Goal: Task Accomplishment & Management: Manage account settings

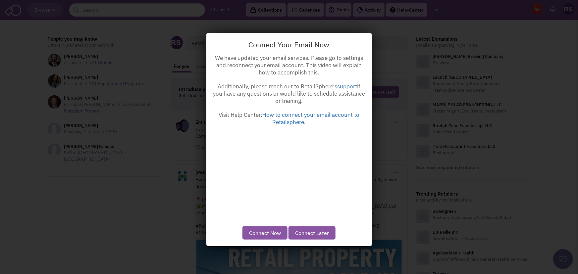
click at [324, 235] on button "Connect Later" at bounding box center [312, 233] width 47 height 13
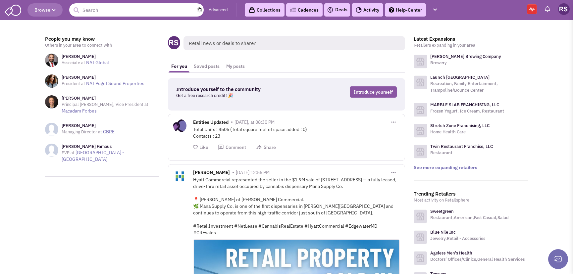
click at [144, 9] on input "text" at bounding box center [136, 9] width 135 height 13
click at [38, 8] on span "Browse" at bounding box center [44, 10] width 21 height 6
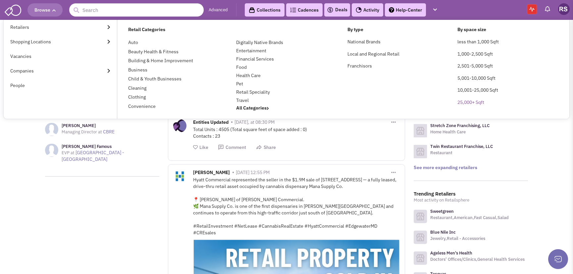
click at [473, 104] on link "25,000+ Sqft" at bounding box center [471, 102] width 27 height 6
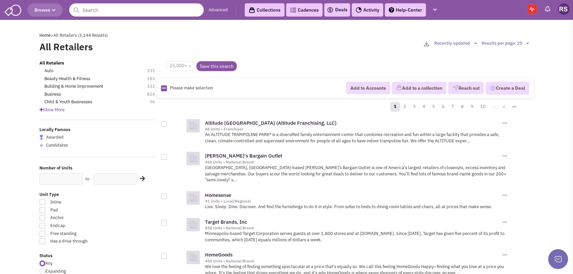
click at [163, 125] on div at bounding box center [164, 124] width 6 height 6
click at [168, 125] on input "checkbox" at bounding box center [170, 125] width 4 height 4
checkbox input "true"
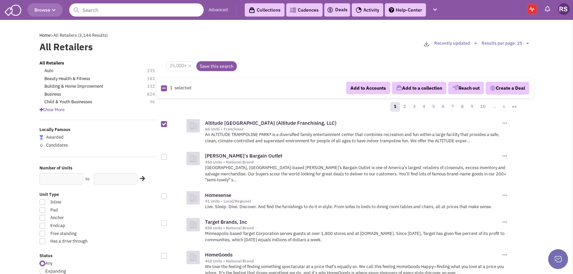
click at [162, 155] on div at bounding box center [164, 157] width 6 height 6
click at [168, 155] on input "checkbox" at bounding box center [170, 157] width 4 height 4
checkbox input "true"
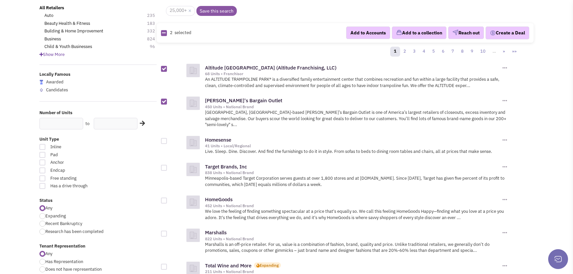
scroll to position [60, 0]
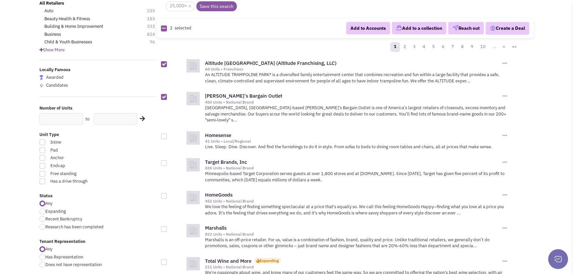
click at [165, 134] on div at bounding box center [164, 137] width 6 height 6
click at [168, 135] on input "checkbox" at bounding box center [170, 137] width 4 height 4
checkbox input "true"
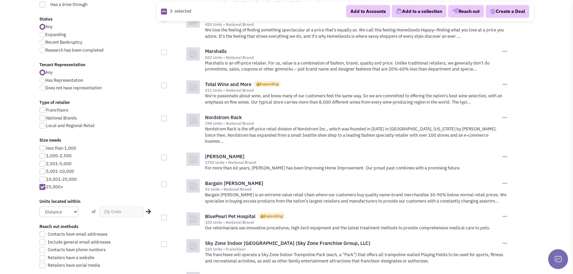
scroll to position [241, 0]
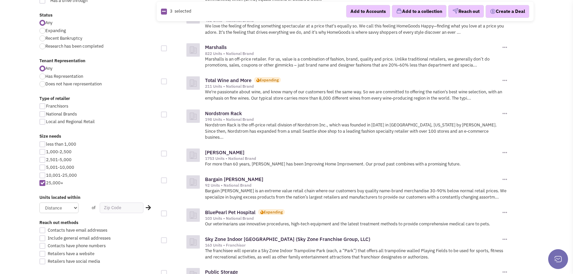
click at [164, 178] on div at bounding box center [164, 181] width 6 height 6
click at [168, 179] on input "checkbox" at bounding box center [170, 181] width 4 height 4
checkbox input "true"
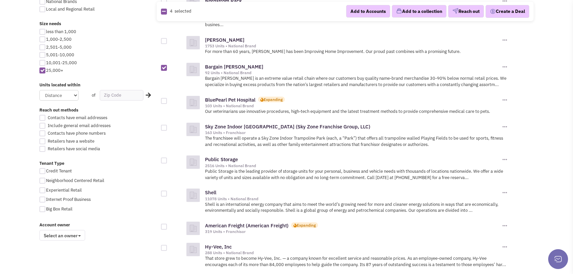
scroll to position [361, 0]
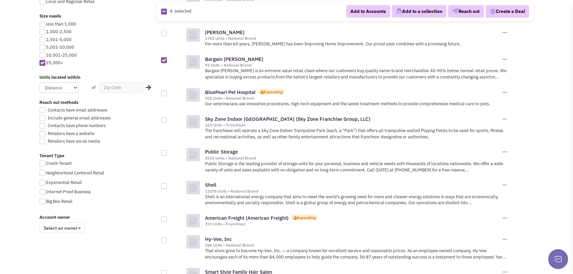
click at [40, 200] on div at bounding box center [42, 202] width 6 height 6
click at [46, 200] on input "Big Box Retail" at bounding box center [48, 202] width 4 height 4
checkbox input "true"
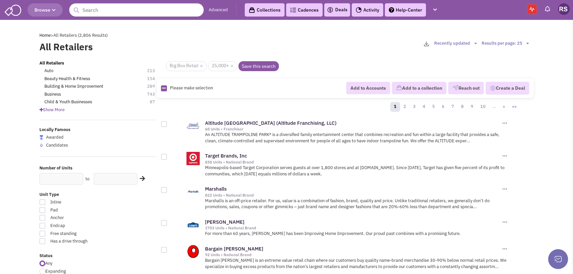
click at [163, 123] on div at bounding box center [164, 124] width 6 height 6
click at [168, 123] on input "checkbox" at bounding box center [170, 125] width 4 height 4
checkbox input "true"
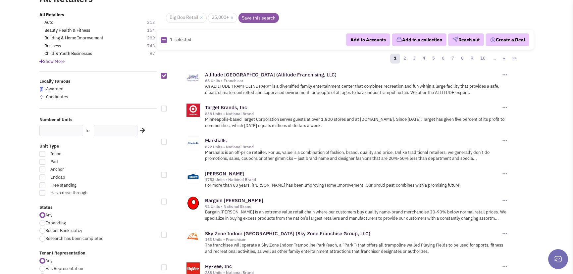
scroll to position [60, 0]
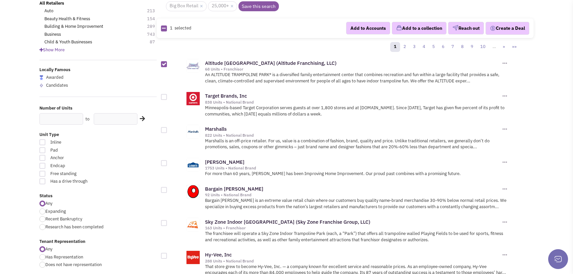
click at [164, 129] on div at bounding box center [164, 130] width 6 height 6
click at [168, 129] on input "checkbox" at bounding box center [170, 131] width 4 height 4
click at [164, 129] on div at bounding box center [164, 130] width 6 height 6
click at [168, 129] on input "checkbox" at bounding box center [170, 131] width 4 height 4
click at [164, 129] on div at bounding box center [164, 130] width 6 height 6
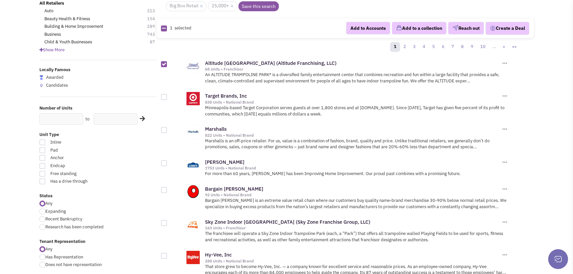
click at [168, 129] on input "checkbox" at bounding box center [170, 131] width 4 height 4
click at [164, 129] on div at bounding box center [164, 130] width 6 height 6
click at [168, 129] on input "checkbox" at bounding box center [170, 131] width 4 height 4
checkbox input "false"
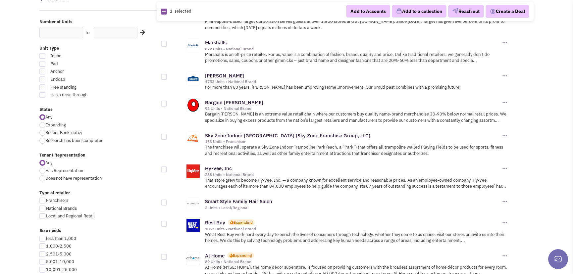
scroll to position [150, 0]
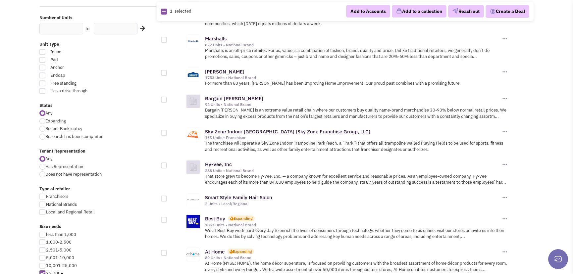
click at [162, 131] on div at bounding box center [164, 133] width 6 height 6
click at [168, 131] on input "checkbox" at bounding box center [170, 133] width 4 height 4
checkbox input "true"
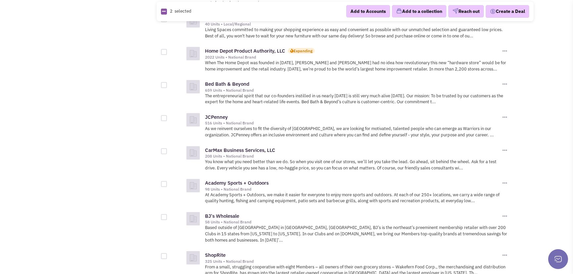
scroll to position [632, 0]
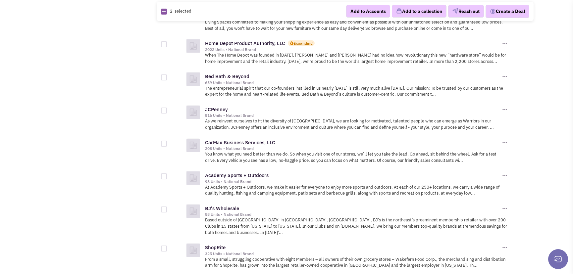
click at [162, 176] on div at bounding box center [164, 177] width 6 height 6
click at [168, 176] on input "checkbox" at bounding box center [170, 177] width 4 height 4
checkbox input "true"
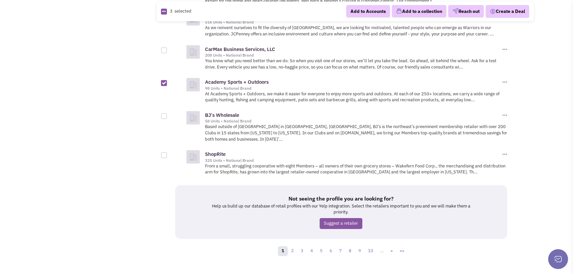
scroll to position [729, 0]
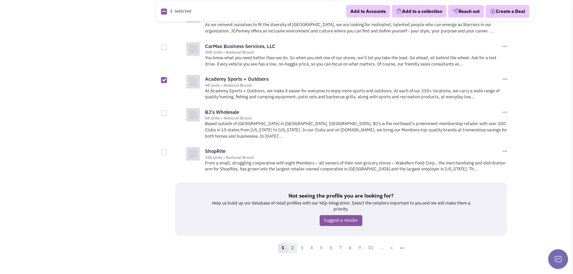
click at [292, 244] on link "2" at bounding box center [293, 249] width 10 height 10
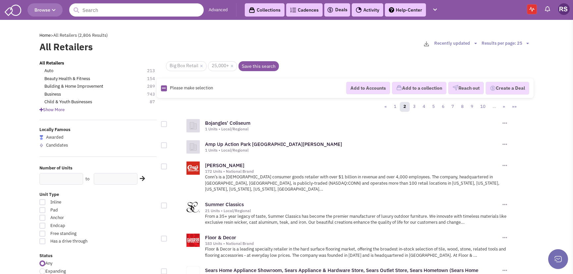
click at [163, 164] on div at bounding box center [164, 167] width 6 height 6
click at [168, 165] on input "checkbox" at bounding box center [170, 167] width 4 height 4
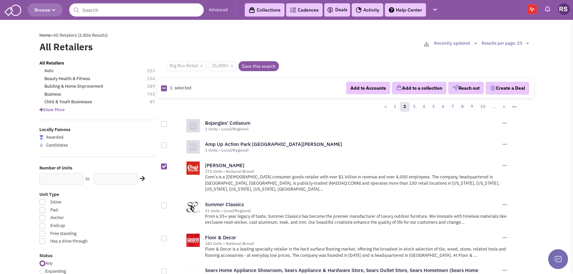
click at [164, 165] on div at bounding box center [164, 167] width 6 height 6
click at [168, 165] on input "checkbox" at bounding box center [170, 167] width 4 height 4
checkbox input "false"
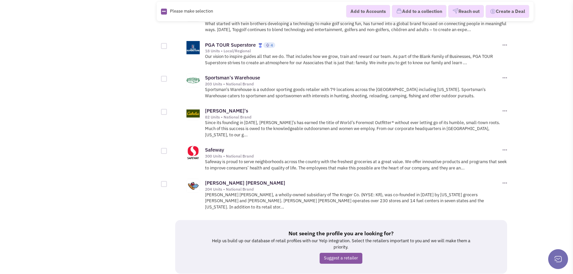
scroll to position [742, 0]
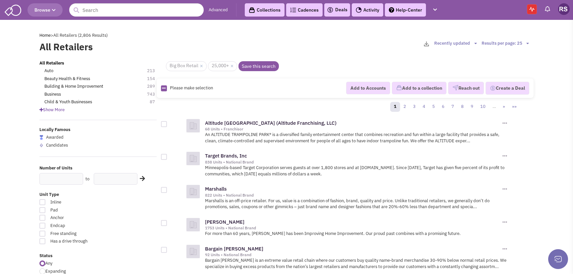
click at [526, 43] on select "Results per page: 25 Results per page: 50 Results per page: 75 Results per page…" at bounding box center [506, 43] width 49 height 6
select select "100"
click at [482, 40] on select "Results per page: 25 Results per page: 50 Results per page: 75 Results per page…" at bounding box center [506, 43] width 49 height 6
click at [163, 123] on div at bounding box center [164, 124] width 6 height 6
click at [168, 123] on input "checkbox" at bounding box center [170, 125] width 4 height 4
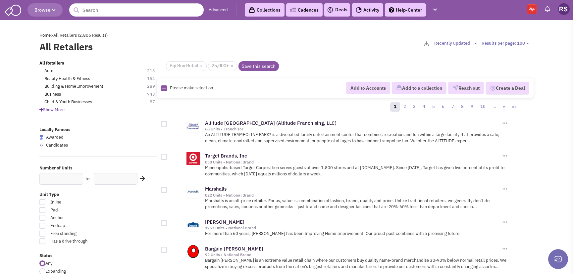
checkbox input "true"
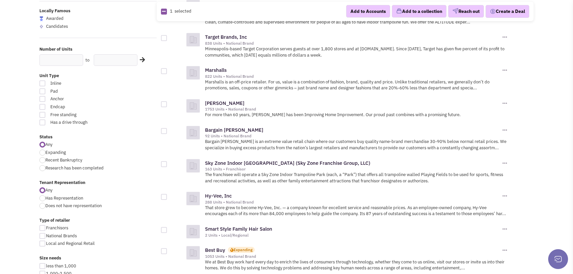
scroll to position [120, 0]
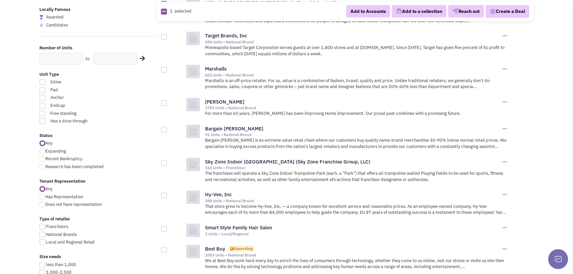
click at [163, 127] on div at bounding box center [164, 130] width 6 height 6
click at [168, 128] on input "checkbox" at bounding box center [170, 130] width 4 height 4
checkbox input "true"
click at [162, 162] on div at bounding box center [164, 163] width 6 height 6
click at [168, 162] on input "checkbox" at bounding box center [170, 163] width 4 height 4
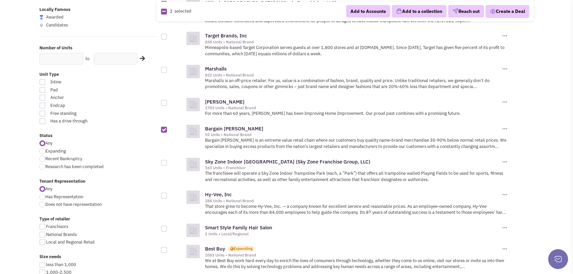
checkbox input "true"
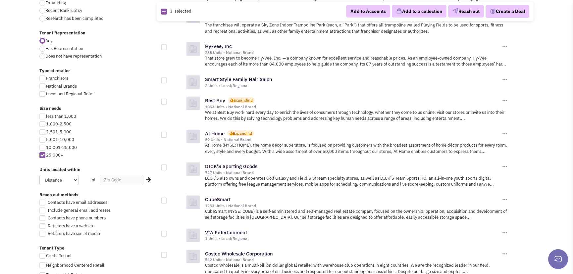
scroll to position [271, 0]
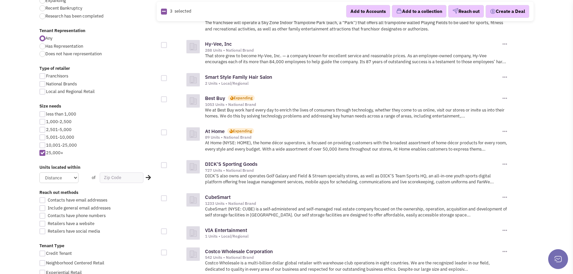
click at [163, 133] on div at bounding box center [164, 133] width 6 height 6
click at [168, 133] on input "checkbox" at bounding box center [170, 133] width 4 height 4
checkbox input "true"
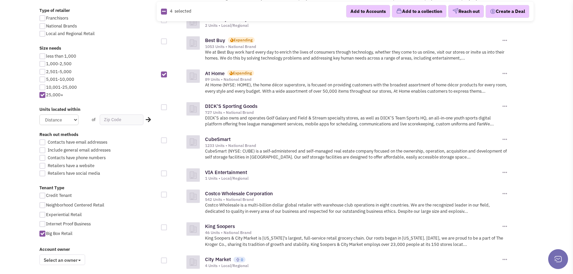
scroll to position [331, 0]
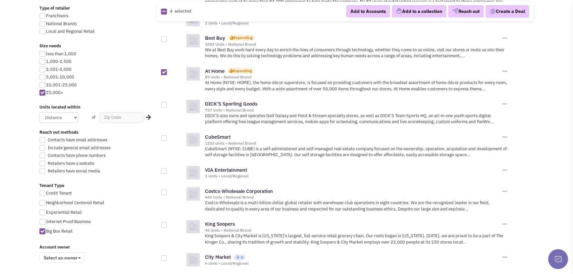
click at [165, 137] on div at bounding box center [164, 138] width 6 height 6
click at [168, 137] on input "checkbox" at bounding box center [170, 139] width 4 height 4
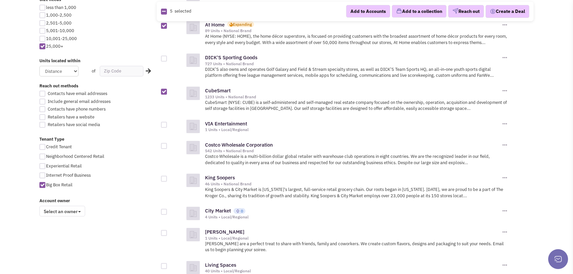
scroll to position [391, 0]
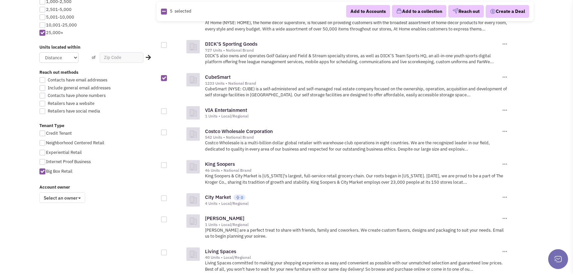
click at [163, 76] on div at bounding box center [164, 78] width 6 height 6
click at [168, 77] on input "checkbox" at bounding box center [170, 79] width 4 height 4
checkbox input "false"
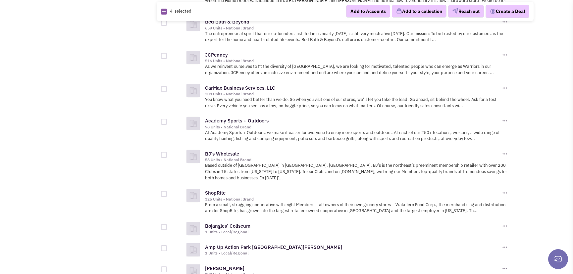
scroll to position [692, 0]
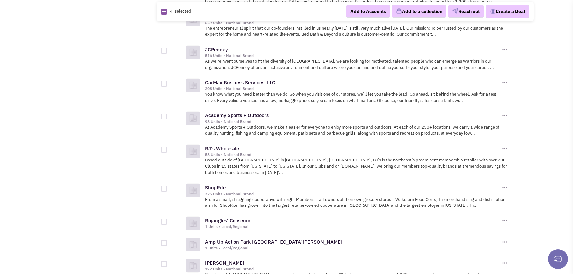
click at [164, 116] on div at bounding box center [164, 117] width 6 height 6
click at [168, 116] on input "checkbox" at bounding box center [170, 117] width 4 height 4
checkbox input "true"
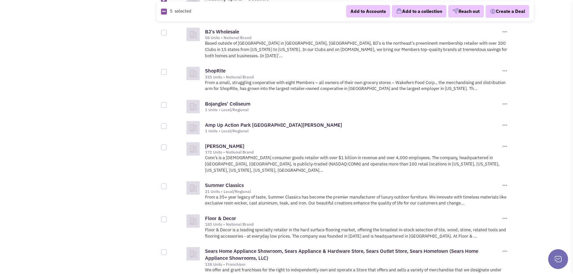
scroll to position [813, 0]
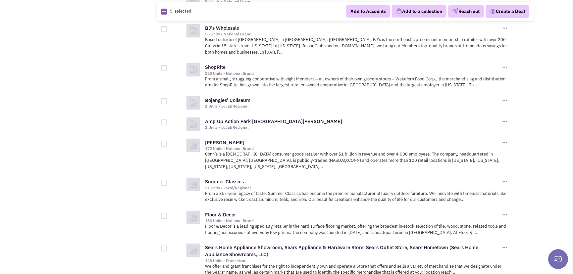
click at [163, 141] on div at bounding box center [164, 144] width 6 height 6
click at [168, 142] on input "checkbox" at bounding box center [170, 144] width 4 height 4
checkbox input "true"
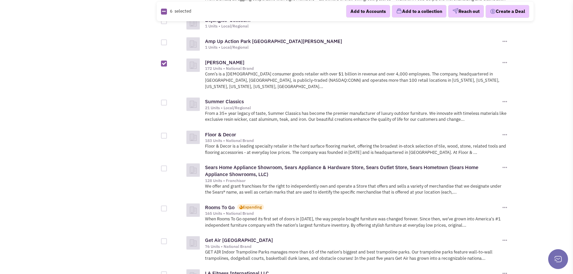
scroll to position [903, 0]
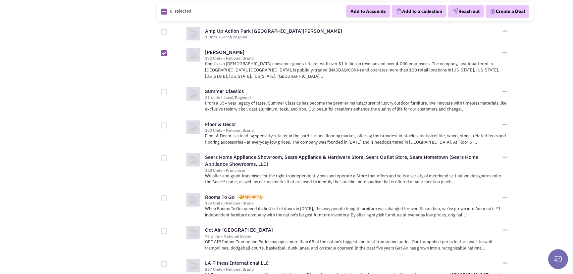
click at [163, 123] on div at bounding box center [164, 126] width 6 height 6
click at [168, 124] on input "checkbox" at bounding box center [170, 126] width 4 height 4
checkbox input "true"
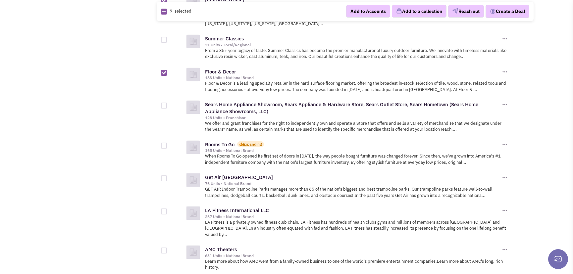
scroll to position [964, 0]
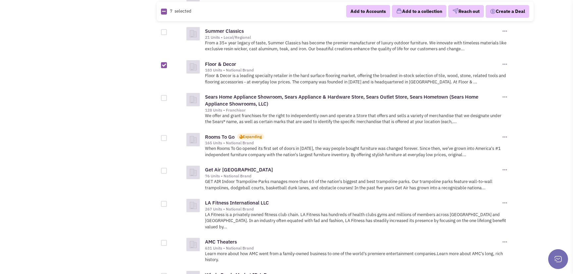
click at [165, 135] on div at bounding box center [164, 138] width 6 height 6
click at [168, 137] on input "checkbox" at bounding box center [170, 139] width 4 height 4
checkbox input "true"
click at [162, 168] on div at bounding box center [164, 171] width 6 height 6
click at [168, 169] on input "checkbox" at bounding box center [170, 171] width 4 height 4
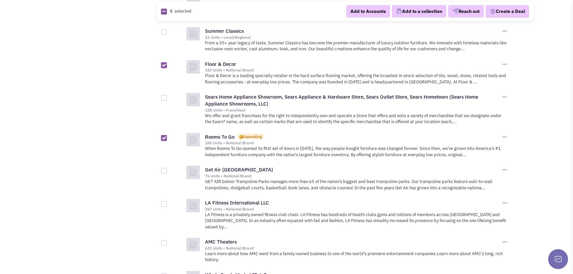
checkbox input "true"
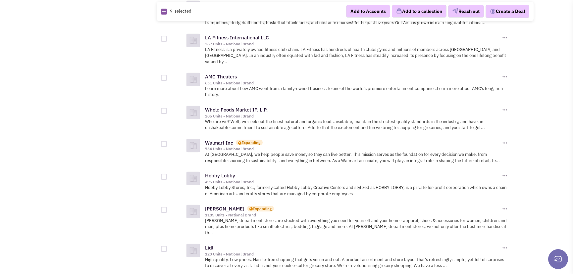
scroll to position [1144, 0]
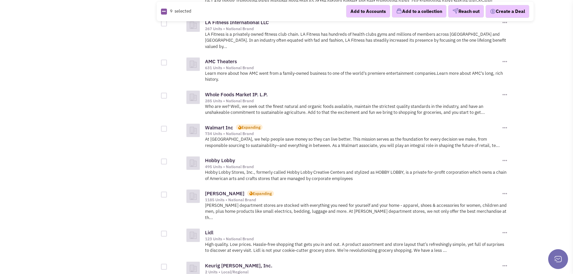
click at [165, 152] on div at bounding box center [176, 158] width 30 height 13
click at [165, 159] on div at bounding box center [164, 162] width 6 height 6
click at [168, 160] on input "checkbox" at bounding box center [170, 162] width 4 height 4
checkbox input "true"
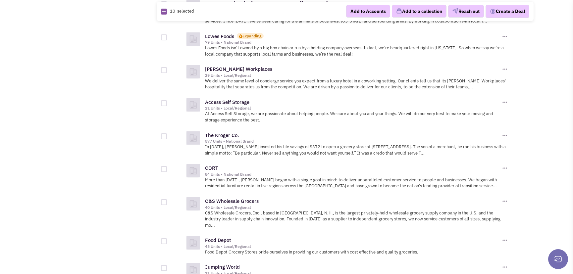
scroll to position [2560, 0]
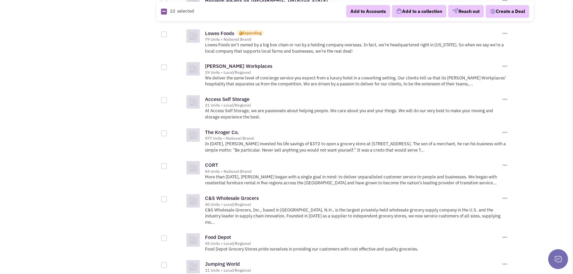
click at [165, 262] on div at bounding box center [164, 265] width 6 height 6
click at [168, 264] on input "checkbox" at bounding box center [170, 266] width 4 height 4
checkbox input "true"
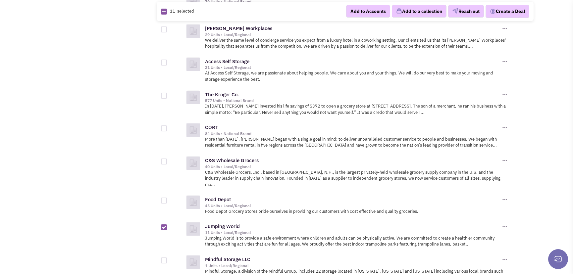
scroll to position [2620, 0]
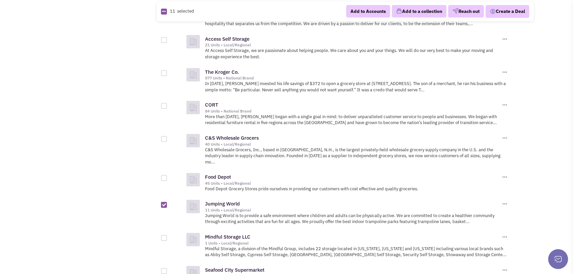
checkbox input "true"
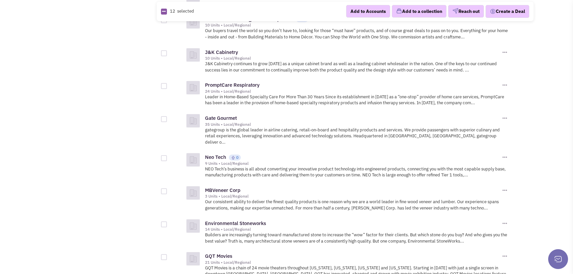
scroll to position [3072, 0]
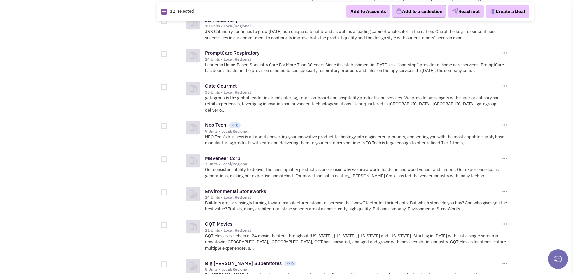
click at [422, 10] on button "Add to a collection" at bounding box center [419, 11] width 55 height 13
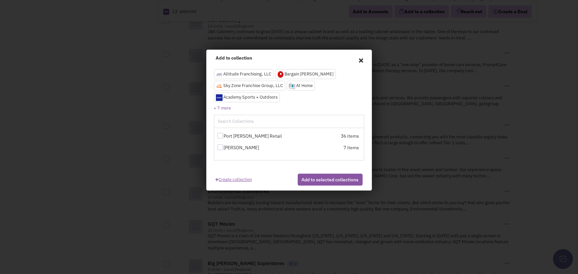
click at [248, 178] on link "Create collection" at bounding box center [234, 178] width 36 height 9
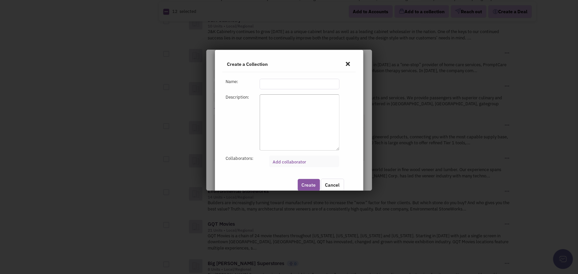
click at [272, 87] on input "text" at bounding box center [300, 84] width 80 height 11
type input "Houma - Big Lot's"
click at [306, 182] on button "Create" at bounding box center [309, 185] width 22 height 12
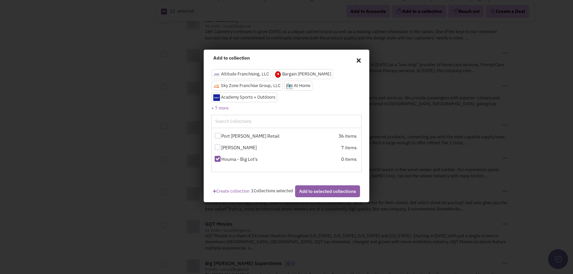
click at [318, 196] on button "Add to selected collections" at bounding box center [327, 192] width 65 height 12
checkbox input "false"
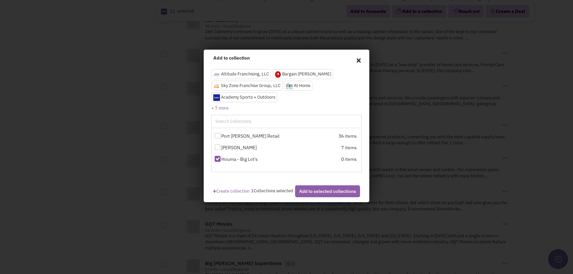
checkbox input "false"
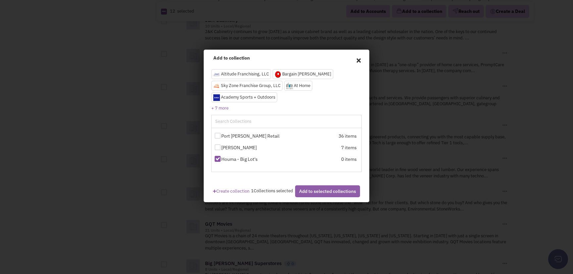
checkbox input "false"
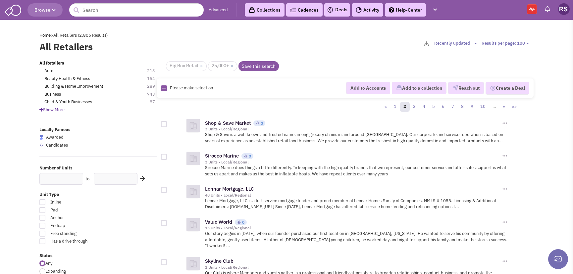
click at [270, 10] on link "Collections" at bounding box center [265, 9] width 40 height 13
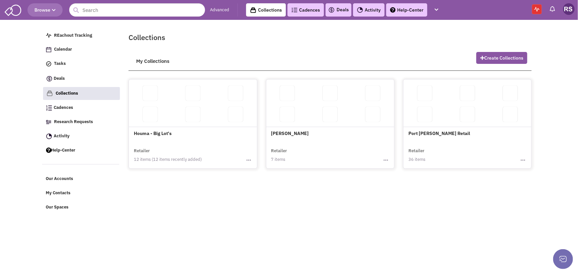
click at [151, 101] on link at bounding box center [150, 93] width 15 height 15
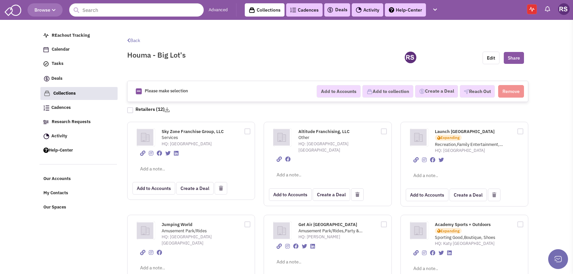
click at [170, 111] on img at bounding box center [167, 109] width 5 height 5
